Goal: Task Accomplishment & Management: Use online tool/utility

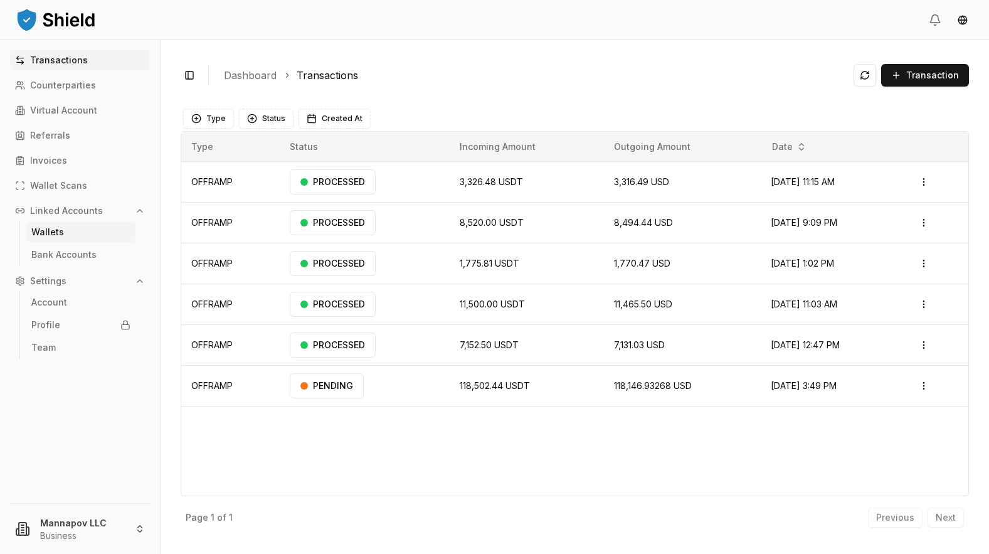
click at [57, 239] on link "Wallets" at bounding box center [80, 232] width 109 height 20
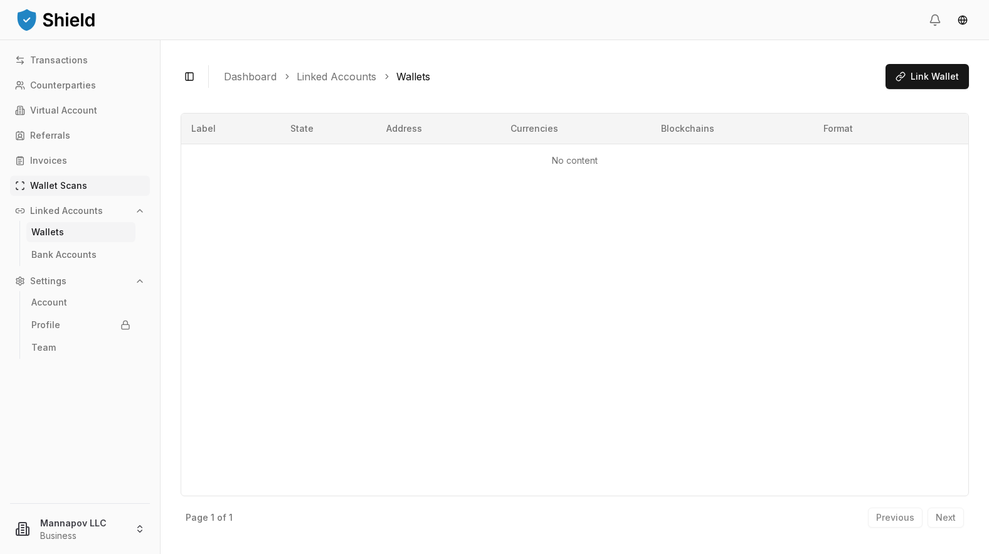
click at [59, 188] on p "Wallet Scans" at bounding box center [58, 185] width 57 height 9
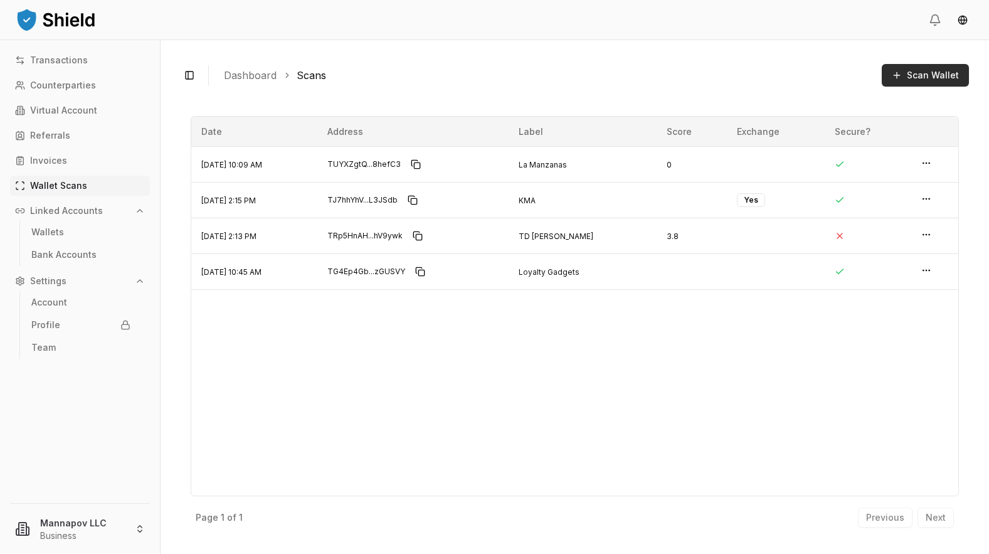
click at [914, 73] on span "Scan Wallet" at bounding box center [933, 75] width 52 height 13
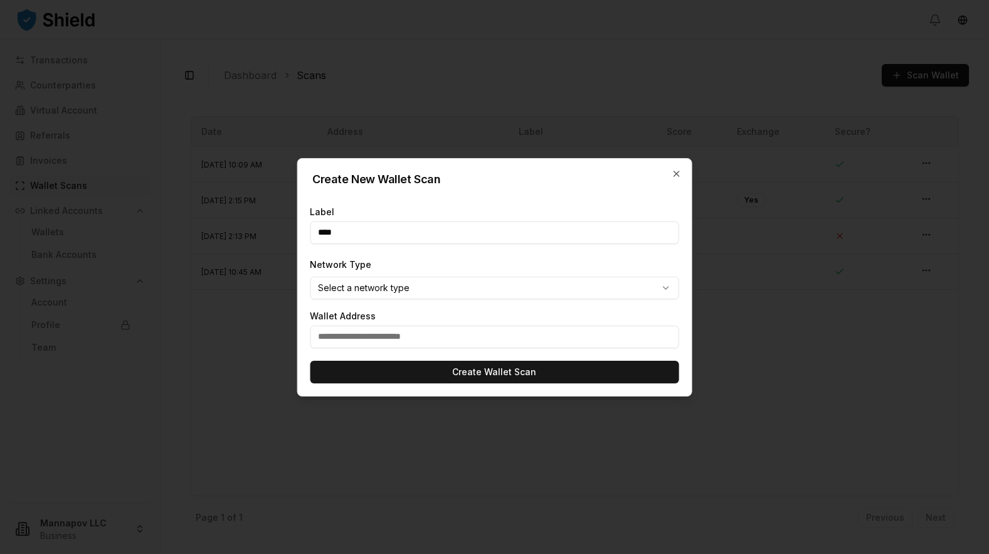
type input "****"
click at [391, 285] on body "Transactions Counterparties Virtual Account Referrals Invoices Wallet Scans Lin…" at bounding box center [494, 277] width 989 height 554
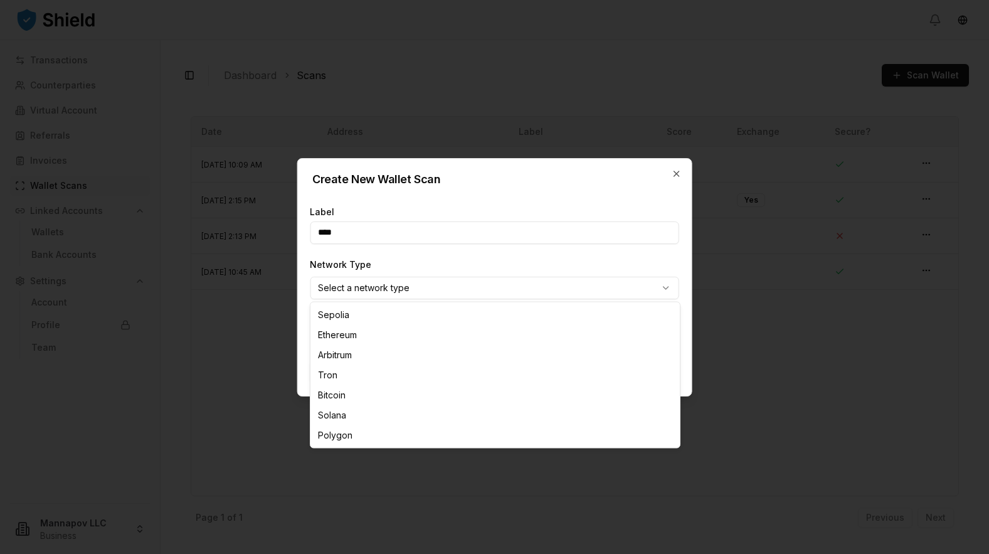
select select "****"
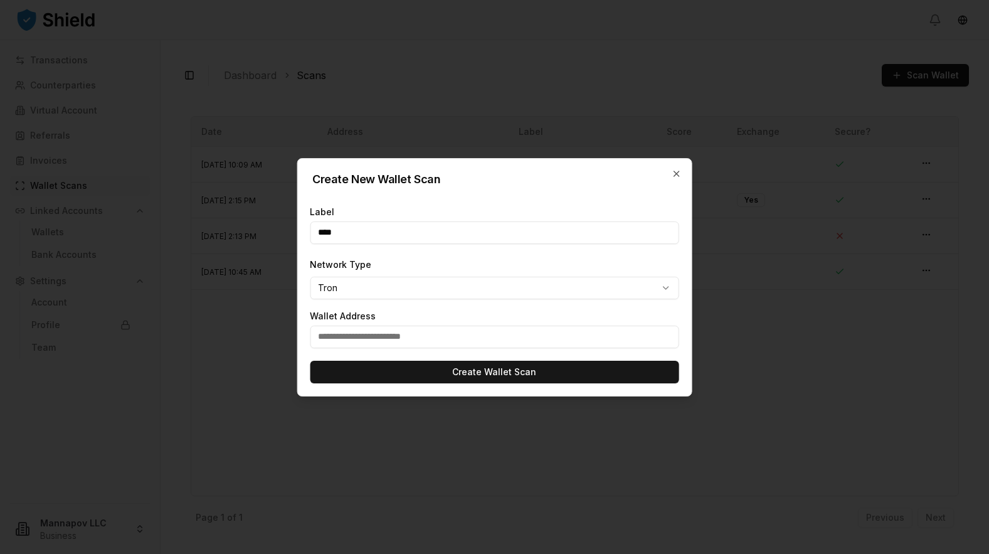
click at [358, 344] on input "text" at bounding box center [494, 337] width 369 height 23
paste input "**********"
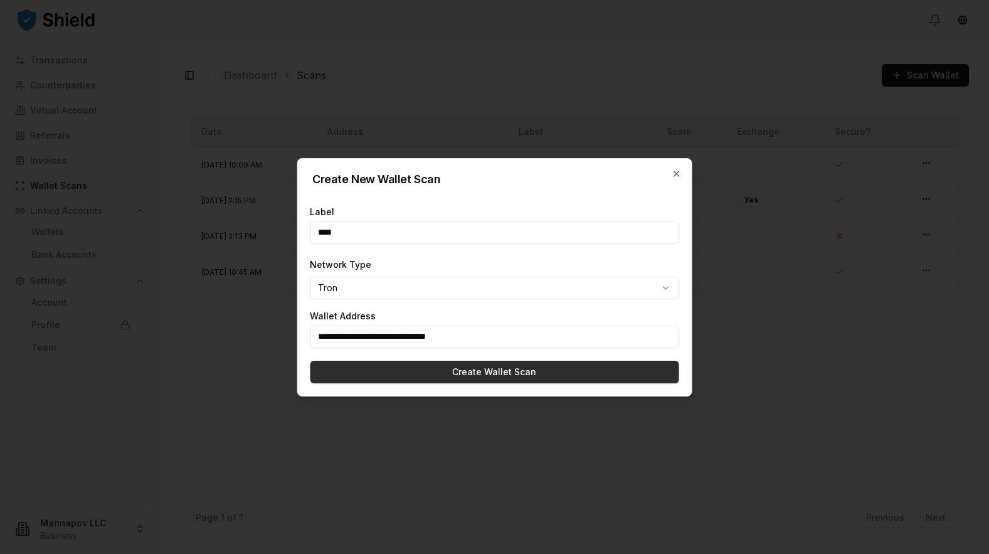
type input "**********"
click at [472, 373] on button "Create Wallet Scan" at bounding box center [494, 372] width 369 height 23
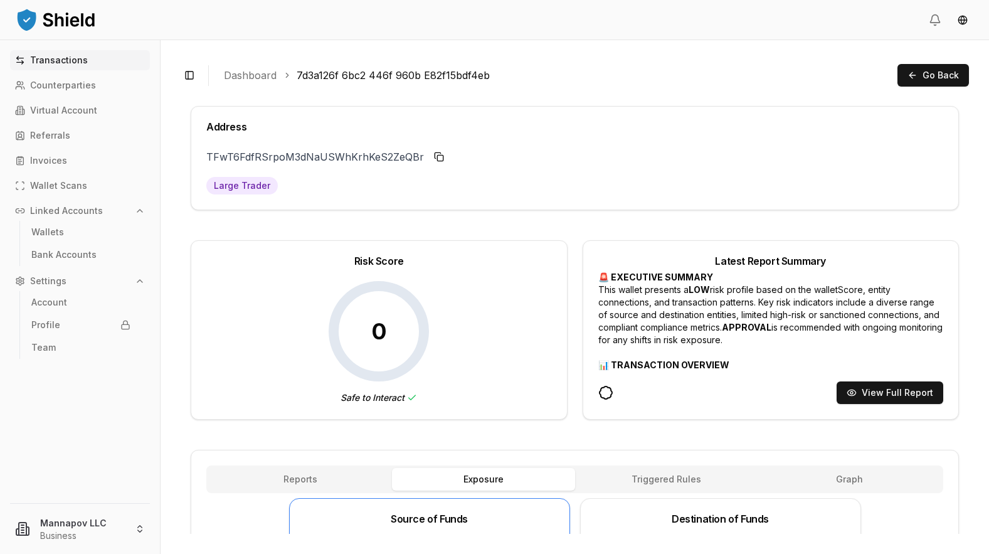
click at [42, 65] on p "Transactions" at bounding box center [59, 60] width 58 height 9
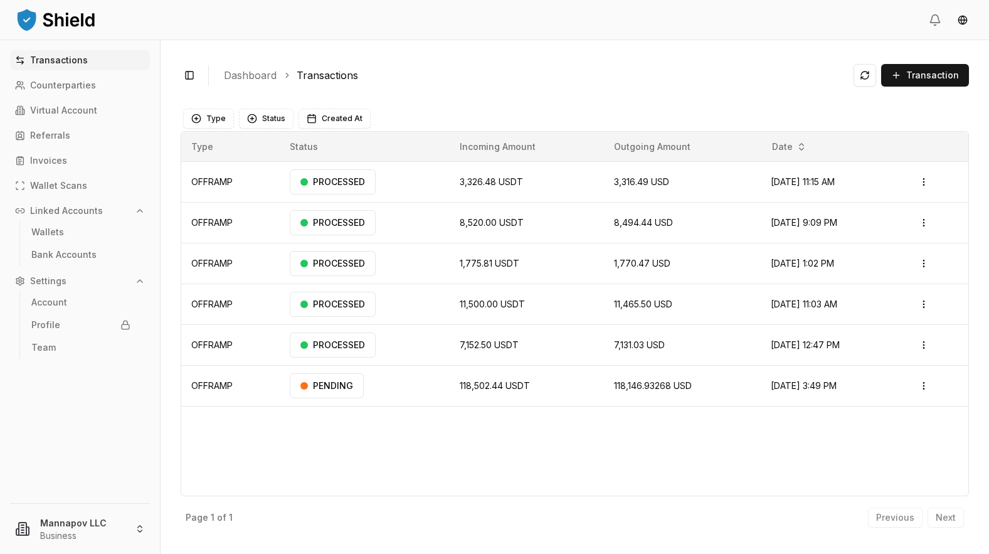
click at [66, 64] on p "Transactions" at bounding box center [59, 60] width 58 height 9
click at [63, 65] on p "Transactions" at bounding box center [59, 60] width 58 height 9
click at [927, 83] on button "Transaction" at bounding box center [925, 75] width 88 height 23
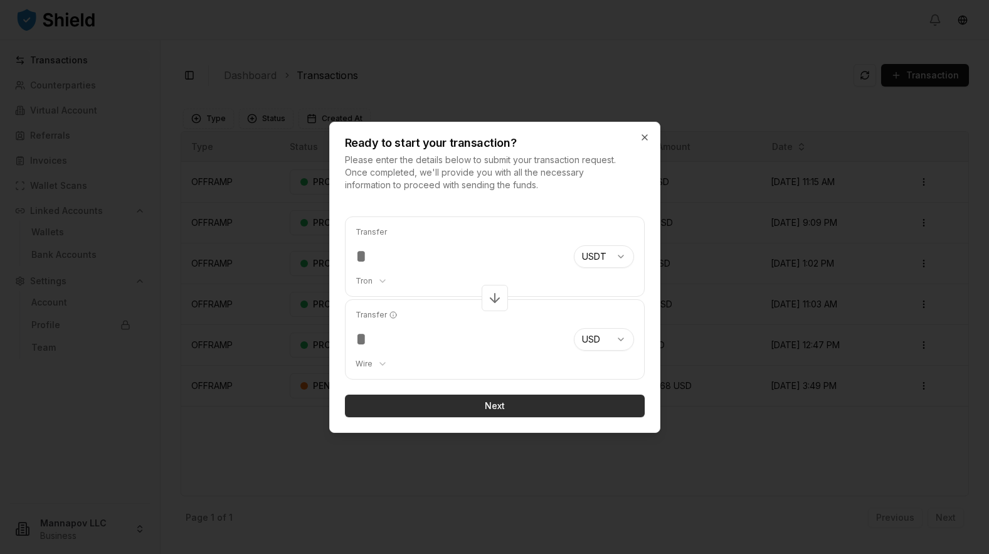
type input "******"
click at [454, 401] on button "Next" at bounding box center [495, 406] width 300 height 23
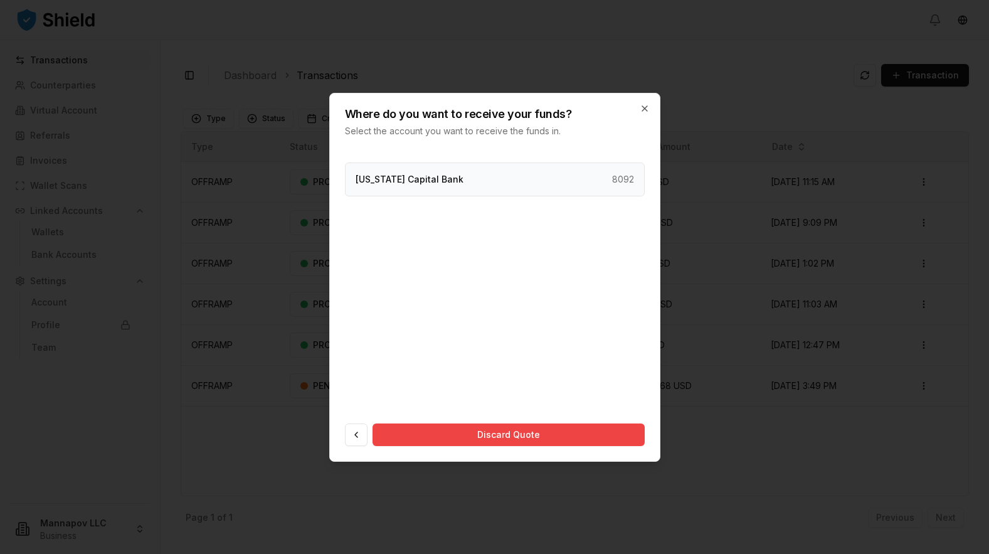
click at [533, 171] on div "Texas Capital Bank 8092" at bounding box center [495, 179] width 300 height 34
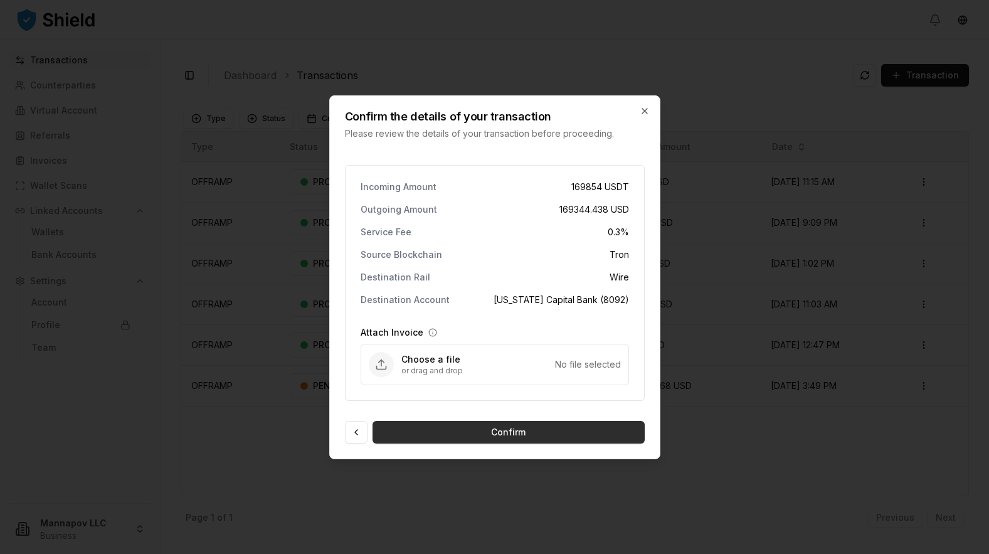
click at [509, 430] on button "Confirm" at bounding box center [509, 432] width 272 height 23
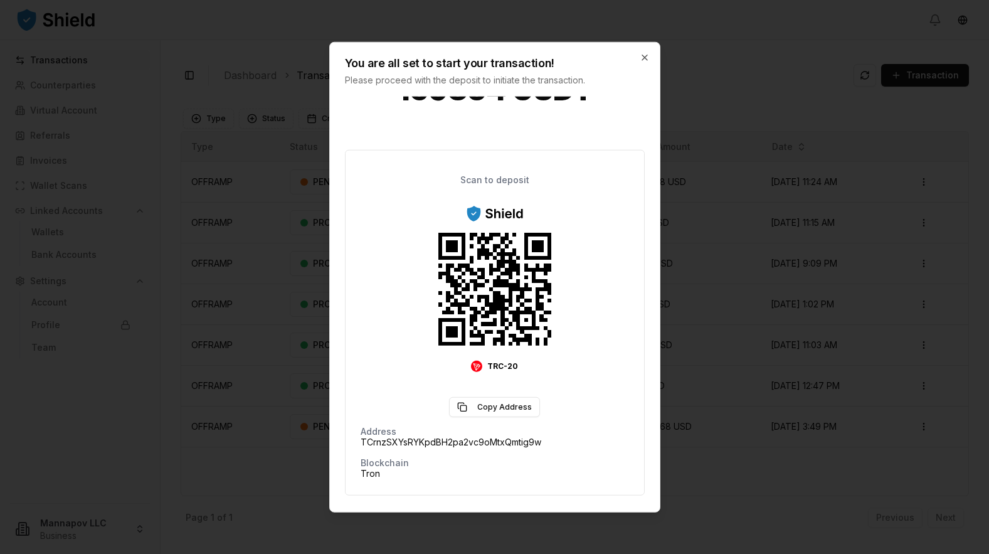
scroll to position [65, 0]
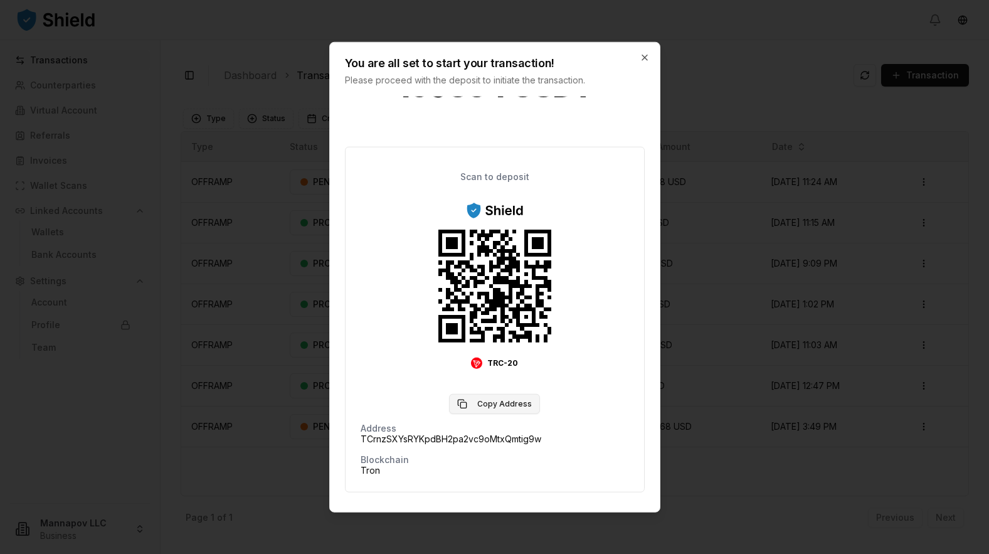
click at [481, 403] on button "Copy Address" at bounding box center [494, 403] width 91 height 20
click at [645, 58] on icon "button" at bounding box center [644, 57] width 5 height 5
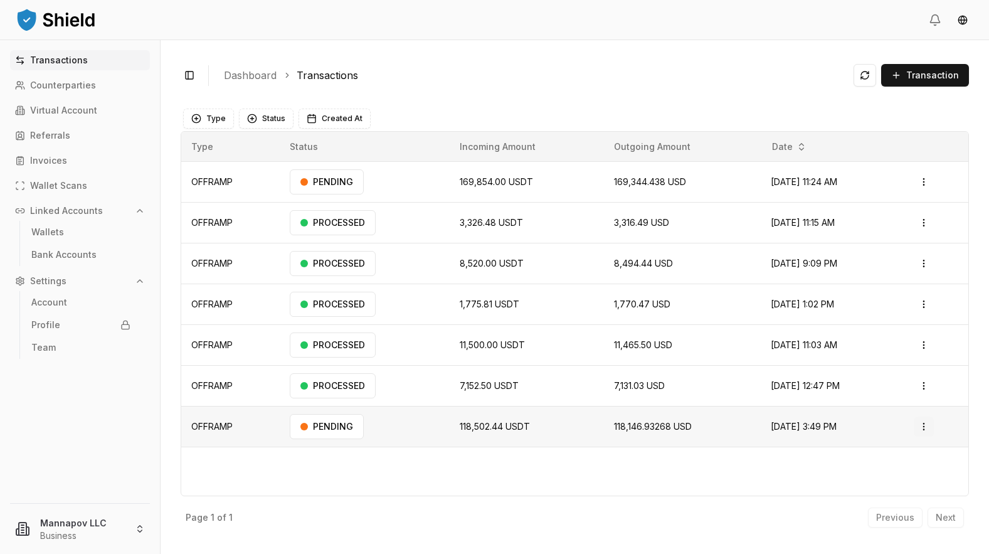
click at [926, 424] on html "Transactions Counterparties Virtual Account Referrals Invoices Wallet Scans Lin…" at bounding box center [494, 277] width 989 height 554
click at [901, 494] on p "Delete" at bounding box center [898, 495] width 25 height 8
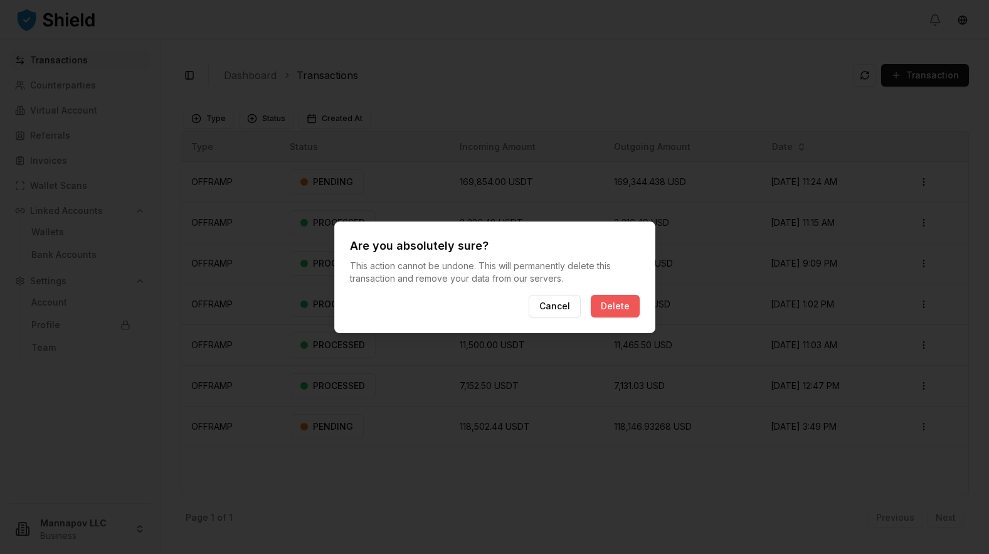
click at [630, 301] on button "Delete" at bounding box center [615, 306] width 49 height 23
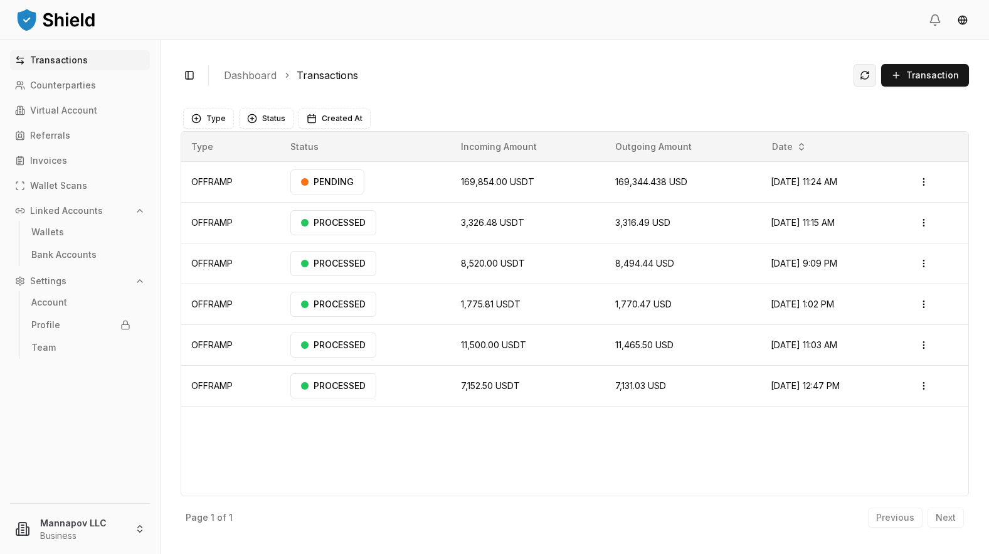
click at [863, 81] on button at bounding box center [865, 75] width 23 height 23
click at [867, 76] on button at bounding box center [865, 75] width 23 height 23
click at [318, 188] on div "RECEIVED" at bounding box center [328, 181] width 76 height 25
click at [334, 180] on div "RECEIVED" at bounding box center [328, 181] width 76 height 25
click at [338, 224] on div "PROCESSED" at bounding box center [333, 222] width 86 height 25
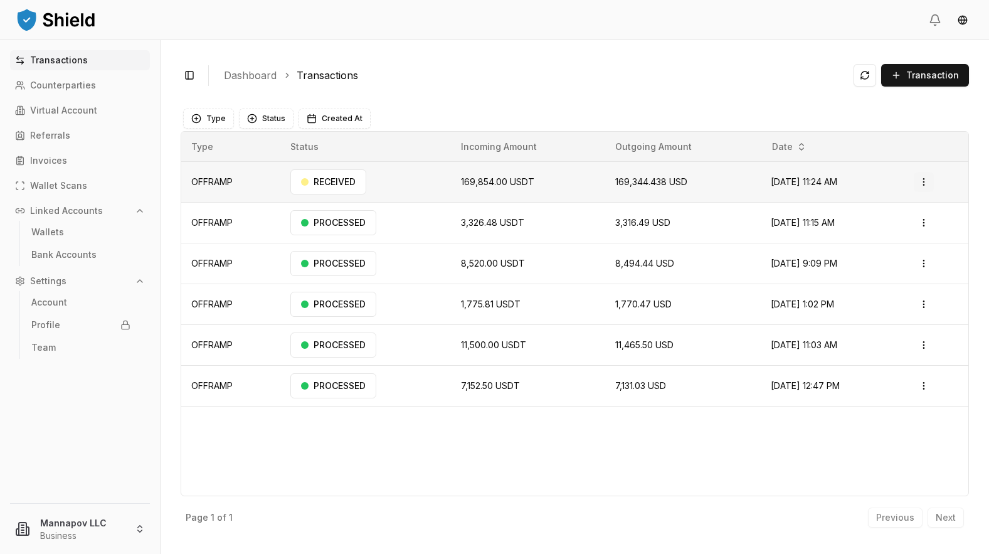
click at [931, 179] on html "Transactions Counterparties Virtual Account Referrals Invoices Wallet Scans Lin…" at bounding box center [494, 277] width 989 height 554
click at [899, 232] on p "View Details" at bounding box center [908, 232] width 46 height 8
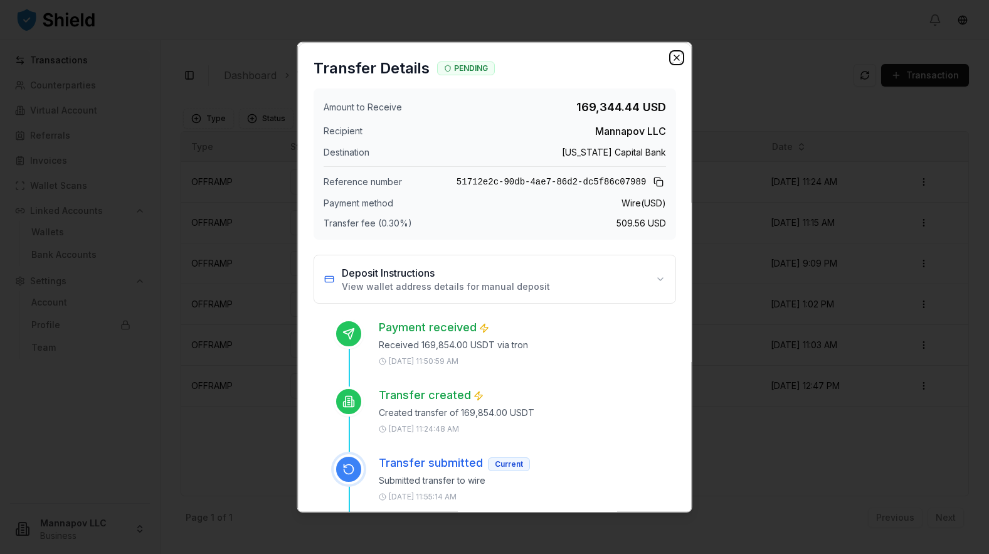
click at [679, 60] on icon "button" at bounding box center [677, 57] width 10 height 10
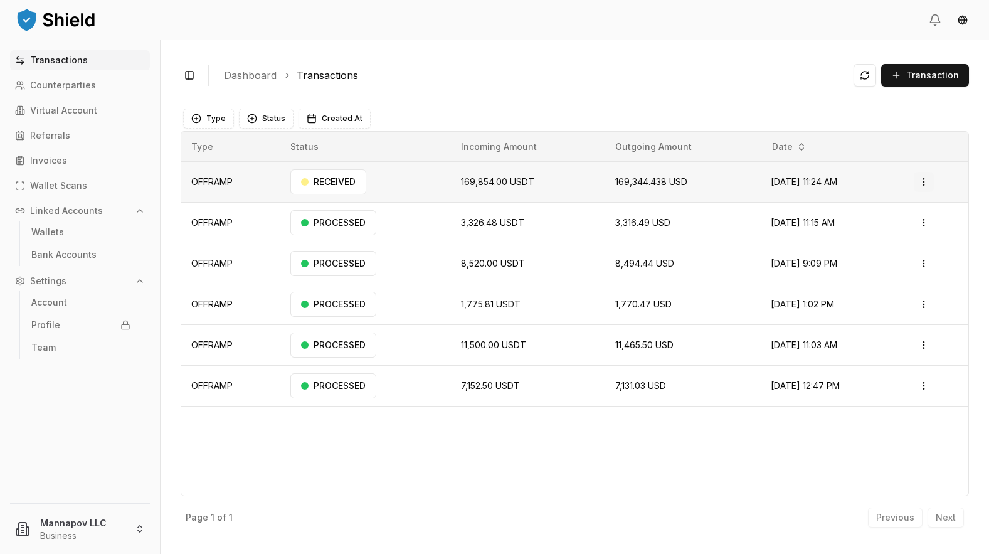
click at [928, 180] on html "Transactions Counterparties Virtual Account Referrals Invoices Wallet Scans Lin…" at bounding box center [494, 277] width 989 height 554
click at [905, 233] on p "View Details" at bounding box center [908, 232] width 46 height 8
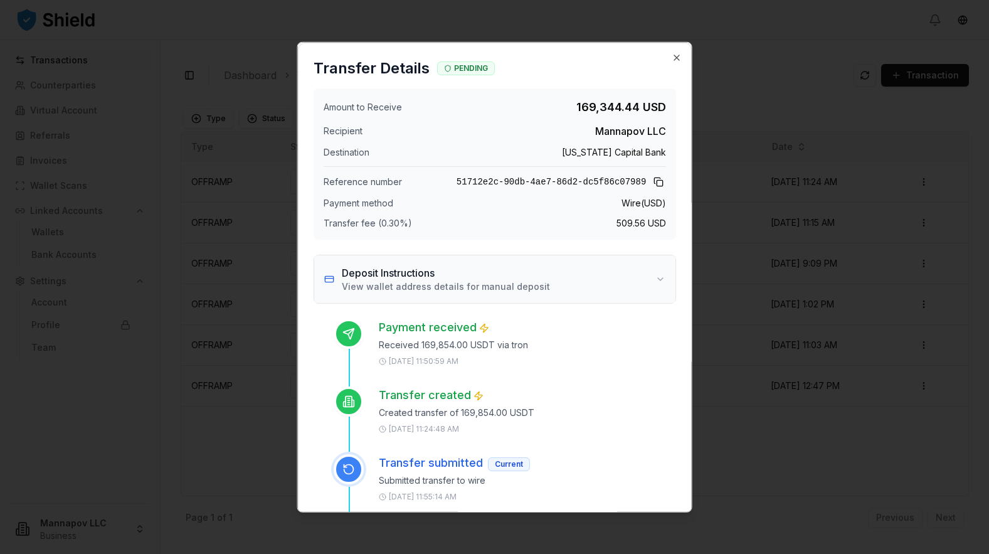
click at [511, 287] on p "View wallet address details for manual deposit" at bounding box center [445, 286] width 208 height 13
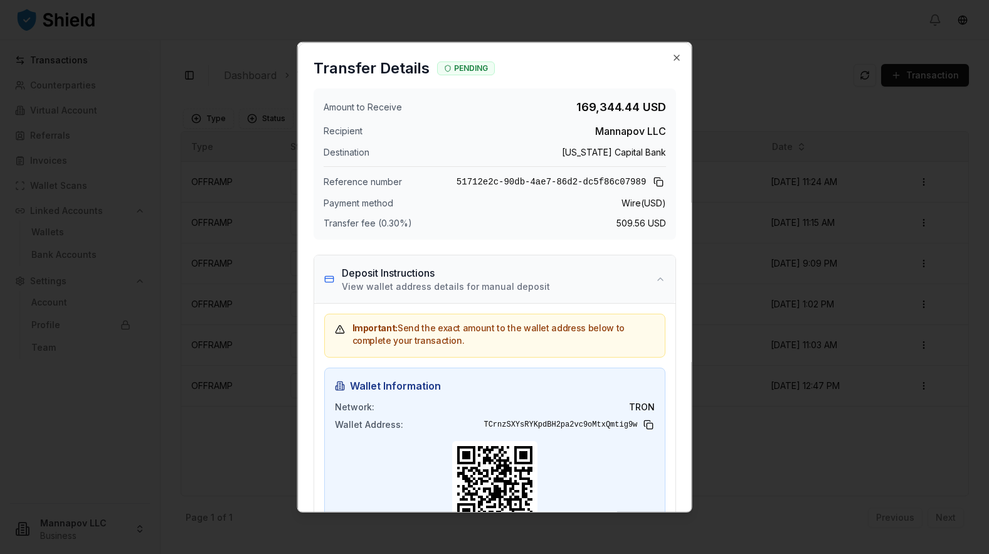
click at [511, 287] on p "View wallet address details for manual deposit" at bounding box center [445, 286] width 208 height 13
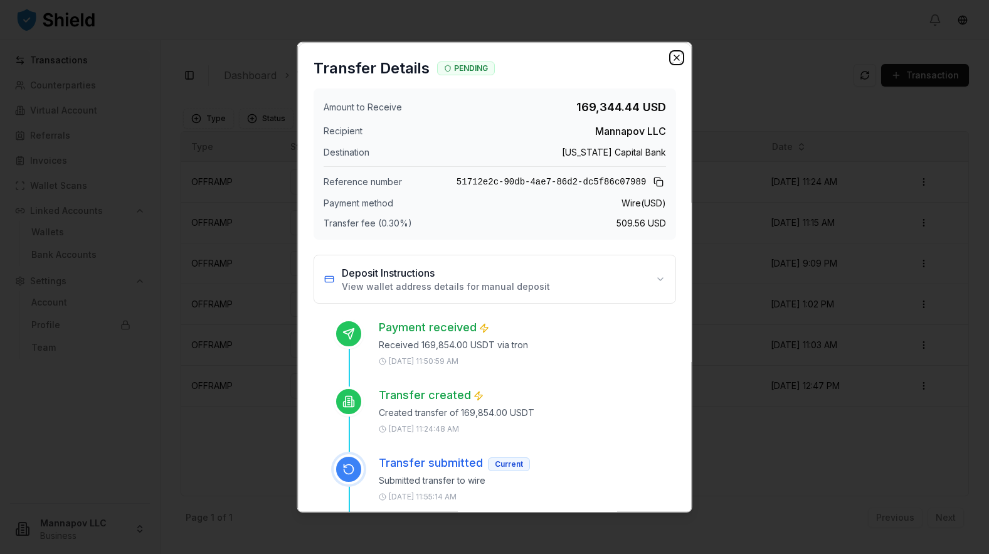
click at [674, 58] on icon "button" at bounding box center [677, 57] width 10 height 10
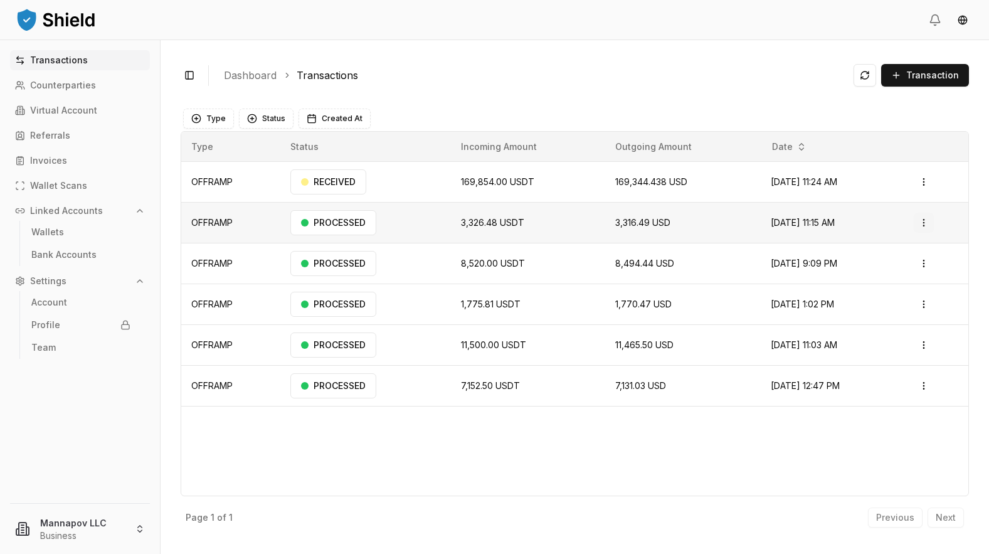
click at [925, 223] on html "Transactions Counterparties Virtual Account Referrals Invoices Wallet Scans Lin…" at bounding box center [494, 277] width 989 height 554
click at [885, 273] on p "View Details" at bounding box center [889, 273] width 46 height 8
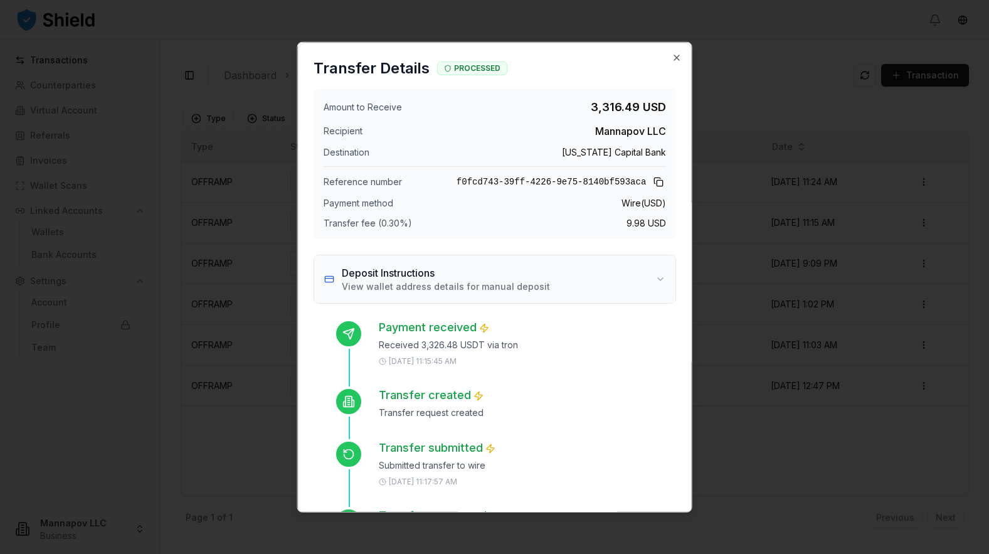
click at [495, 275] on h3 "Deposit Instructions" at bounding box center [445, 272] width 208 height 15
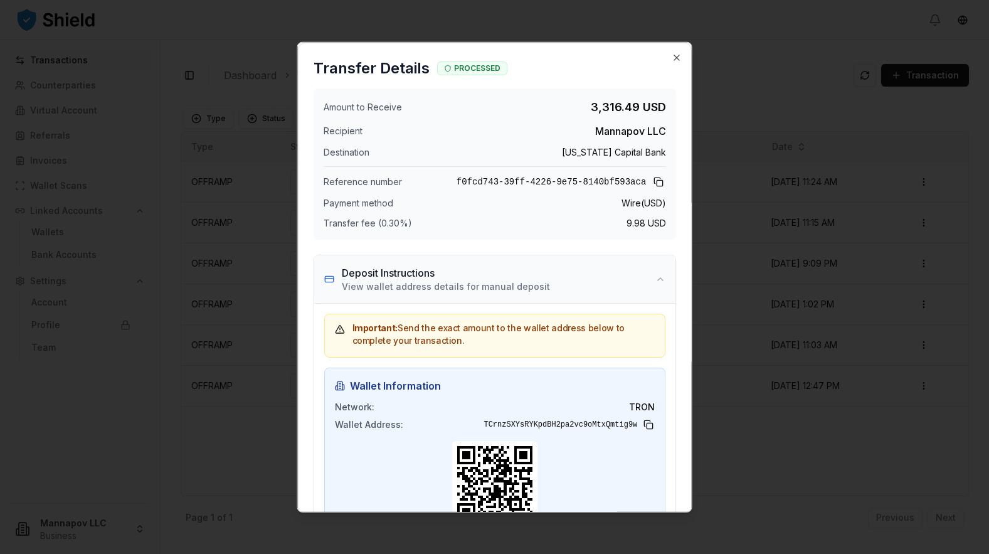
click at [495, 275] on h3 "Deposit Instructions" at bounding box center [445, 272] width 208 height 15
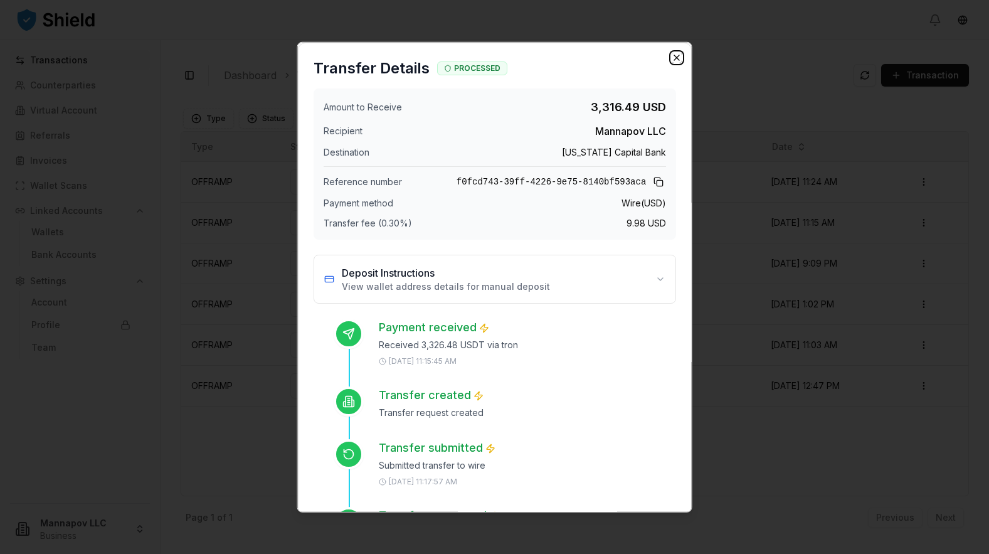
click at [676, 56] on icon "button" at bounding box center [676, 57] width 5 height 5
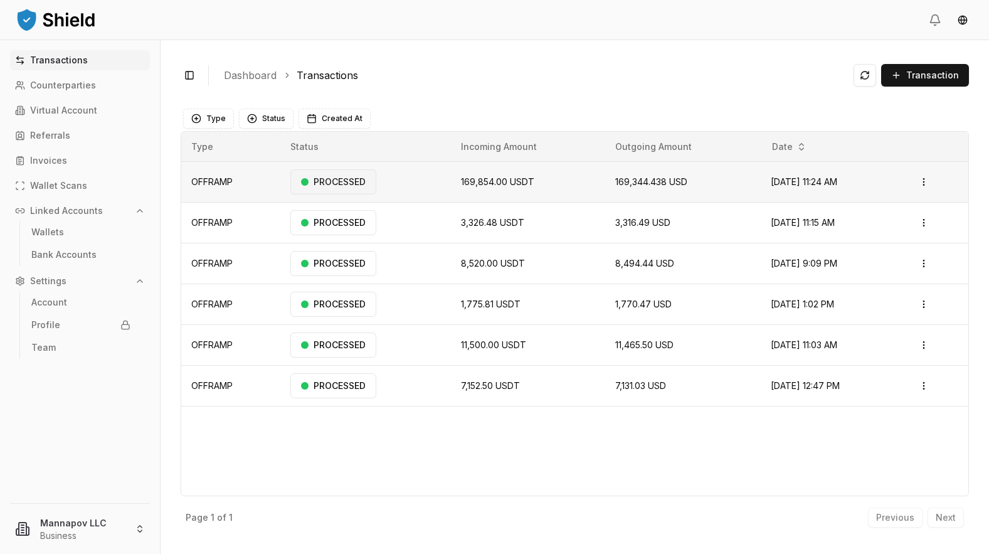
click at [332, 180] on div "PROCESSED" at bounding box center [333, 181] width 86 height 25
click at [928, 183] on html "Transactions Counterparties Virtual Account Referrals Invoices Wallet Scans Lin…" at bounding box center [494, 277] width 989 height 554
click at [884, 234] on p "View Details" at bounding box center [889, 232] width 46 height 8
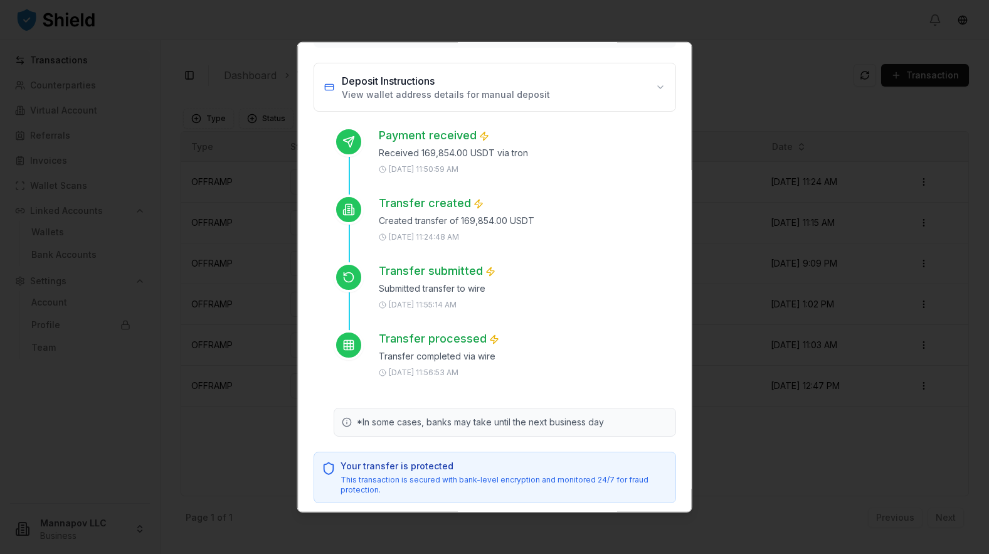
scroll to position [198, 0]
